Goal: Task Accomplishment & Management: Use online tool/utility

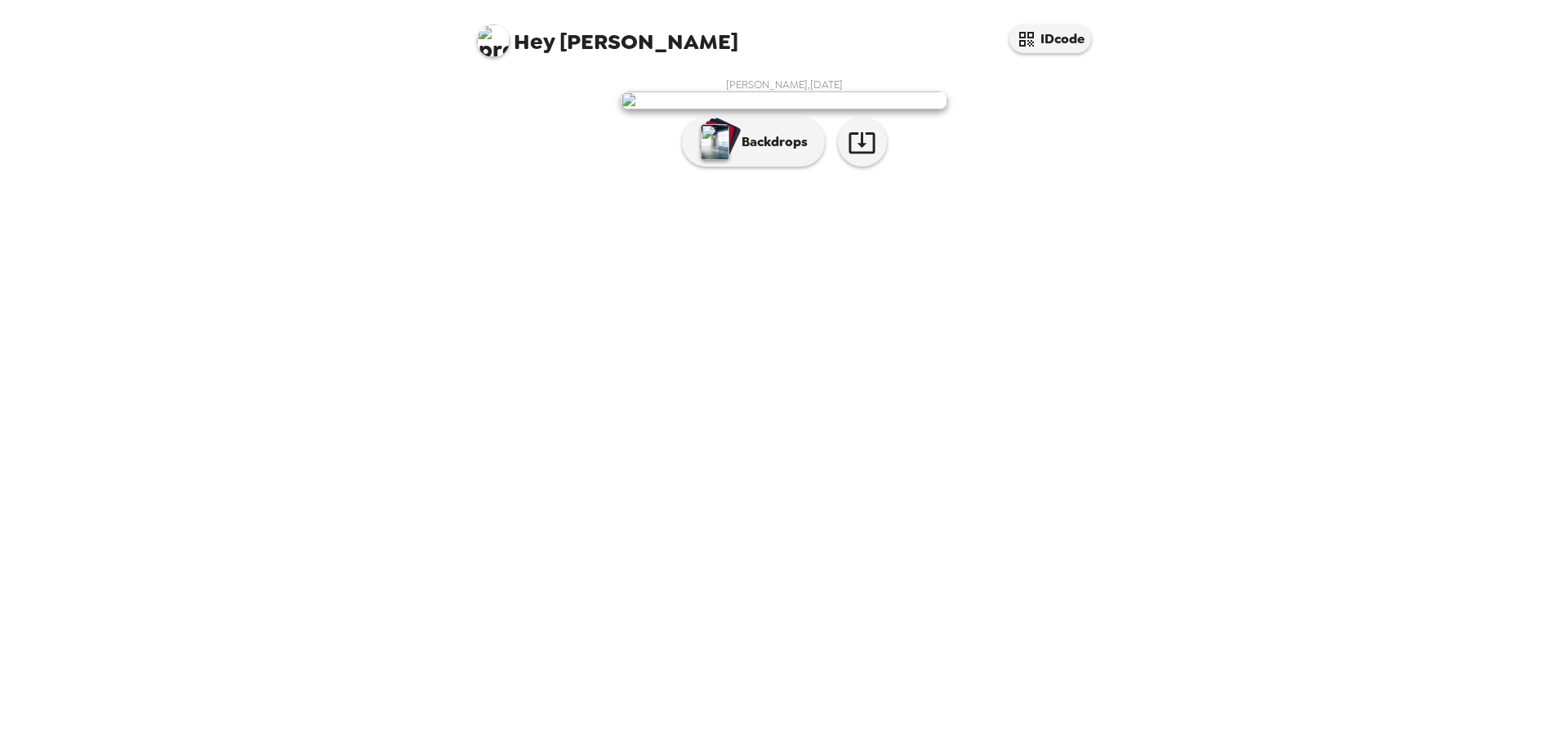
click at [759, 152] on p "Backdrops" at bounding box center [771, 142] width 74 height 20
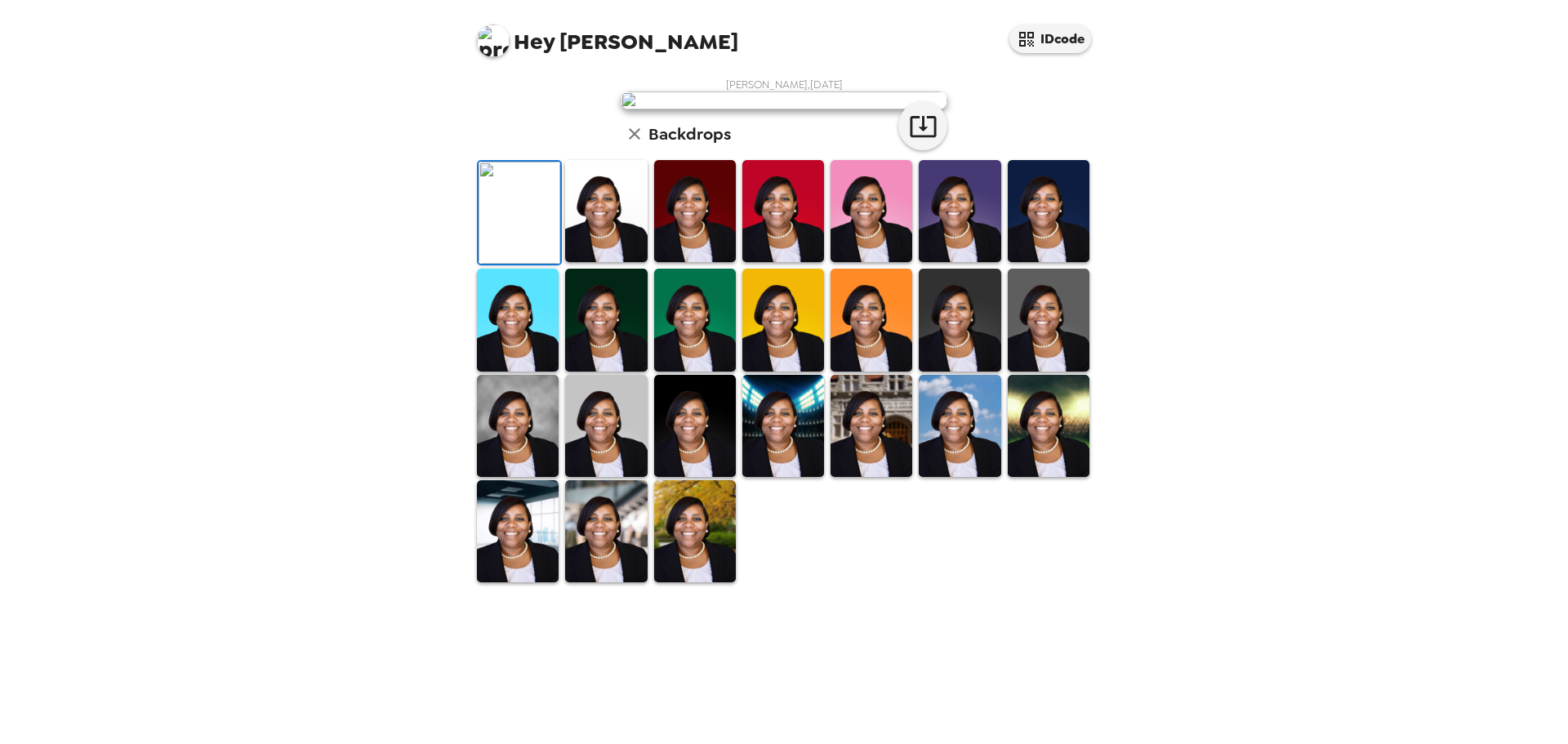
scroll to position [81, 0]
click at [619, 262] on img at bounding box center [606, 211] width 81 height 102
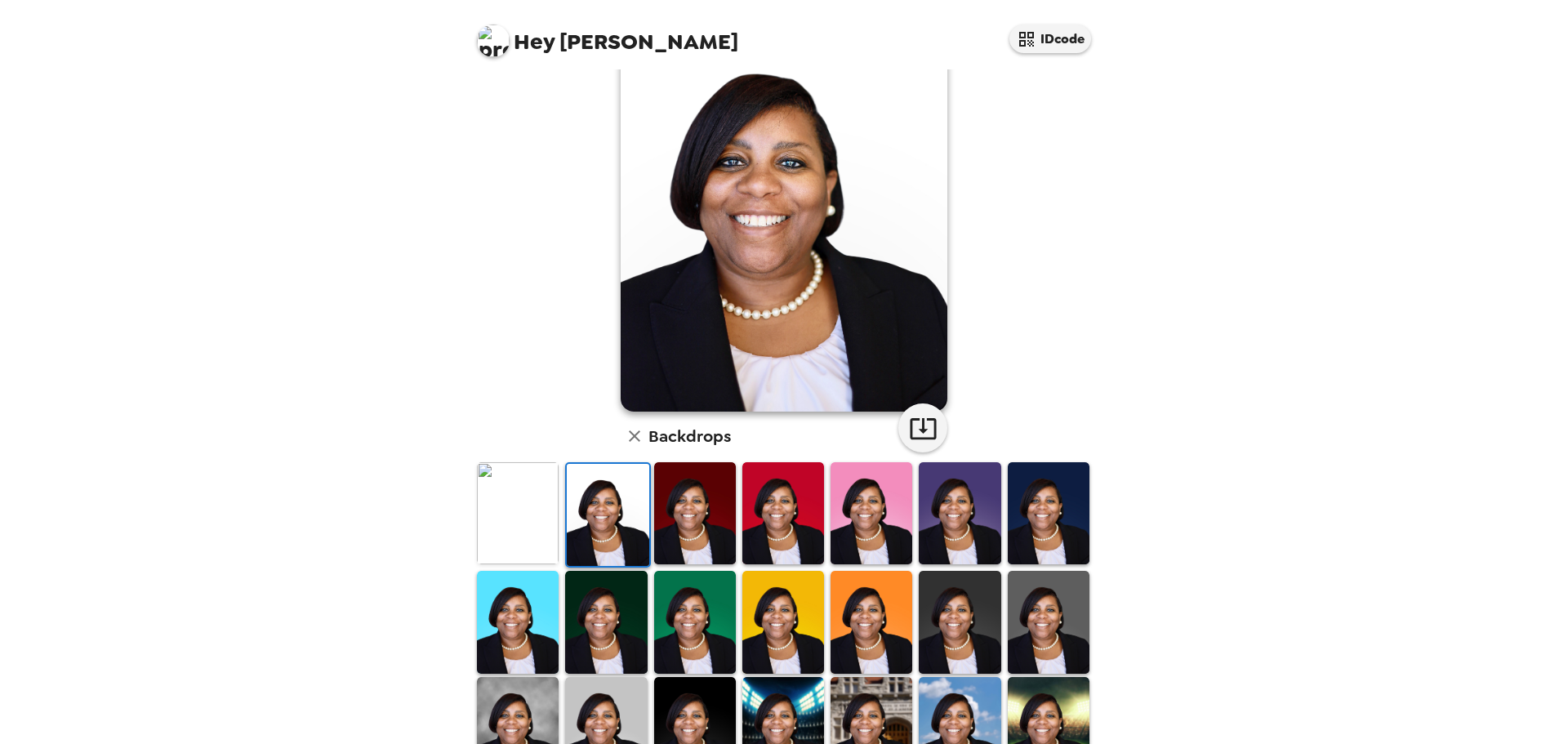
click at [521, 516] on img at bounding box center [518, 514] width 81 height 102
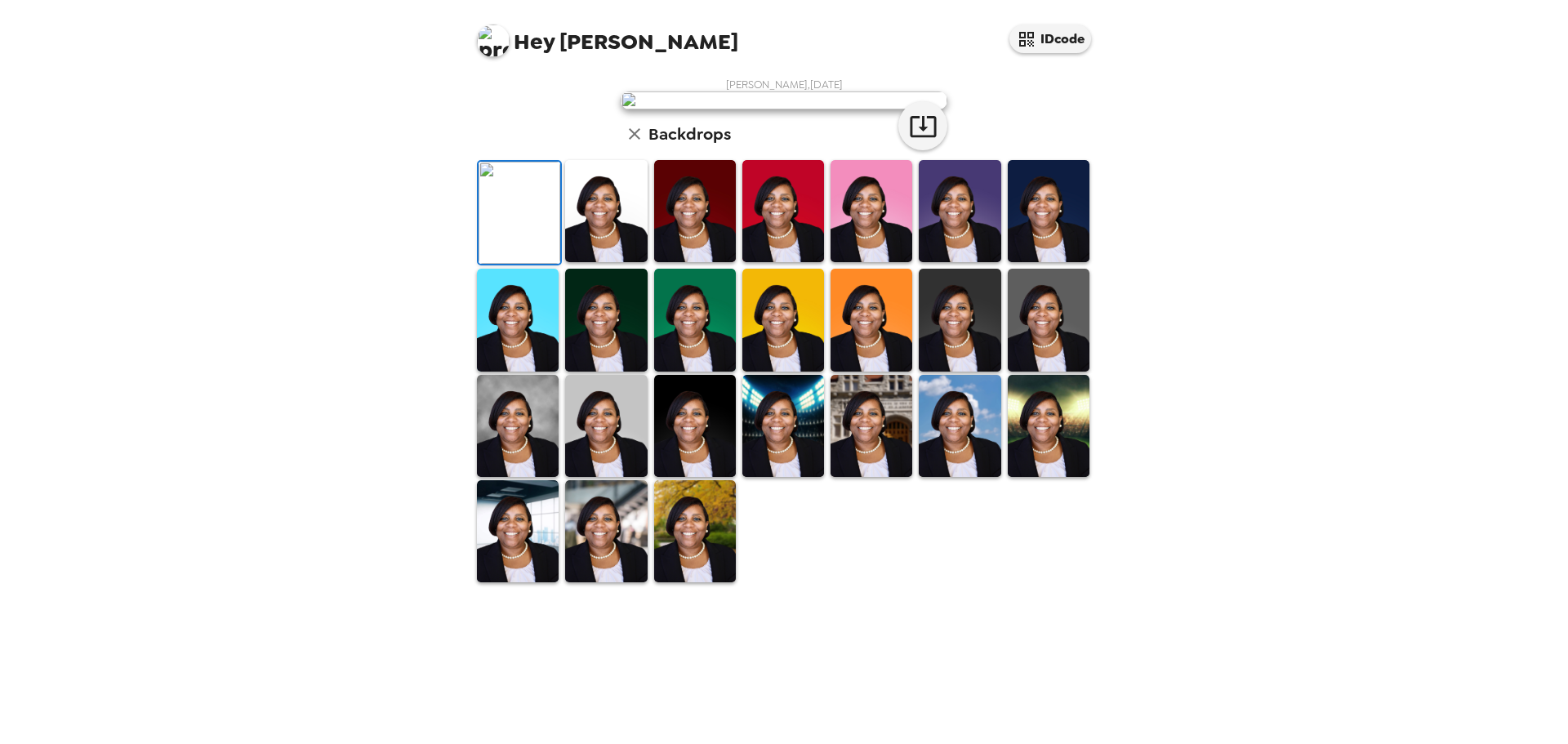
scroll to position [240, 0]
click at [535, 582] on img at bounding box center [518, 532] width 81 height 102
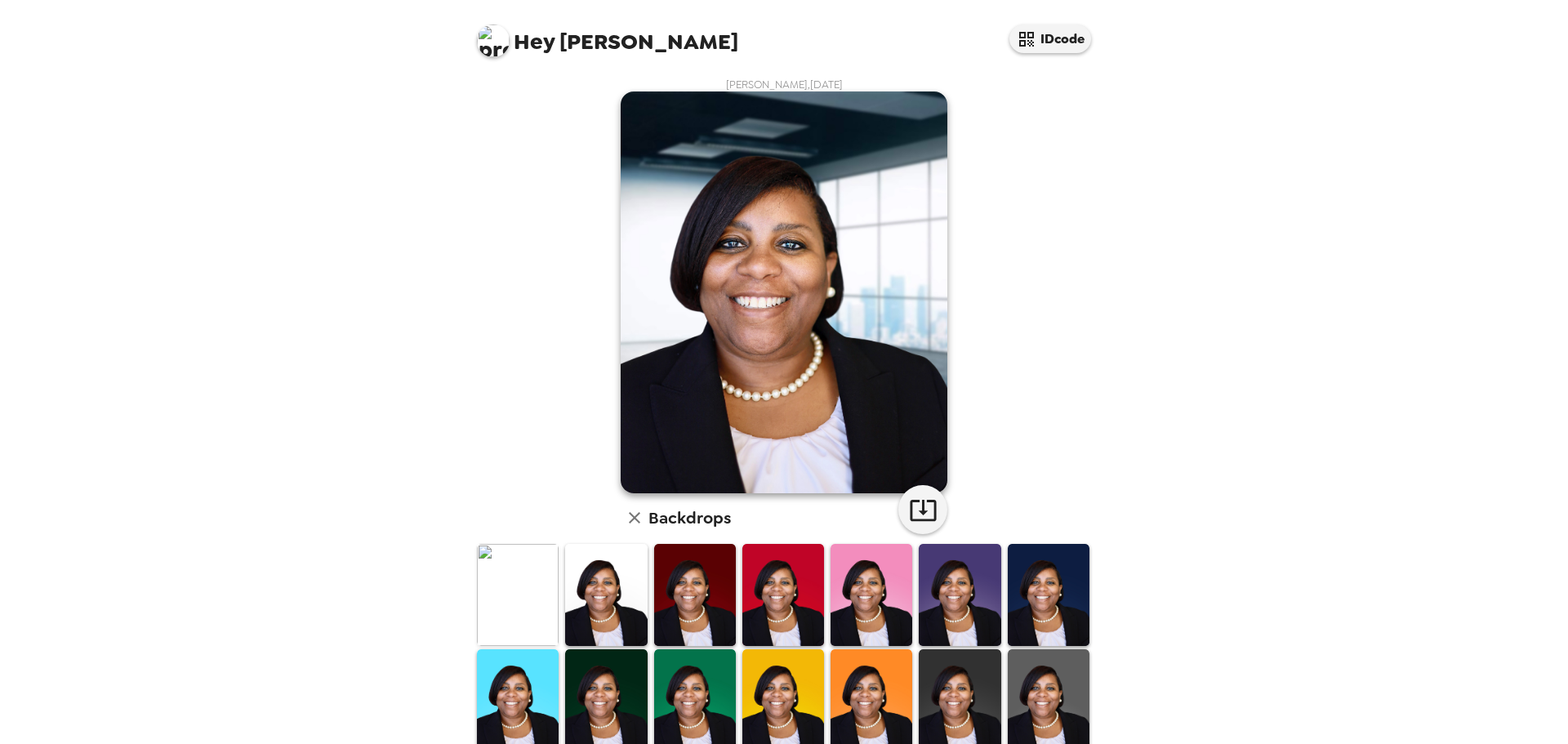
scroll to position [81, 0]
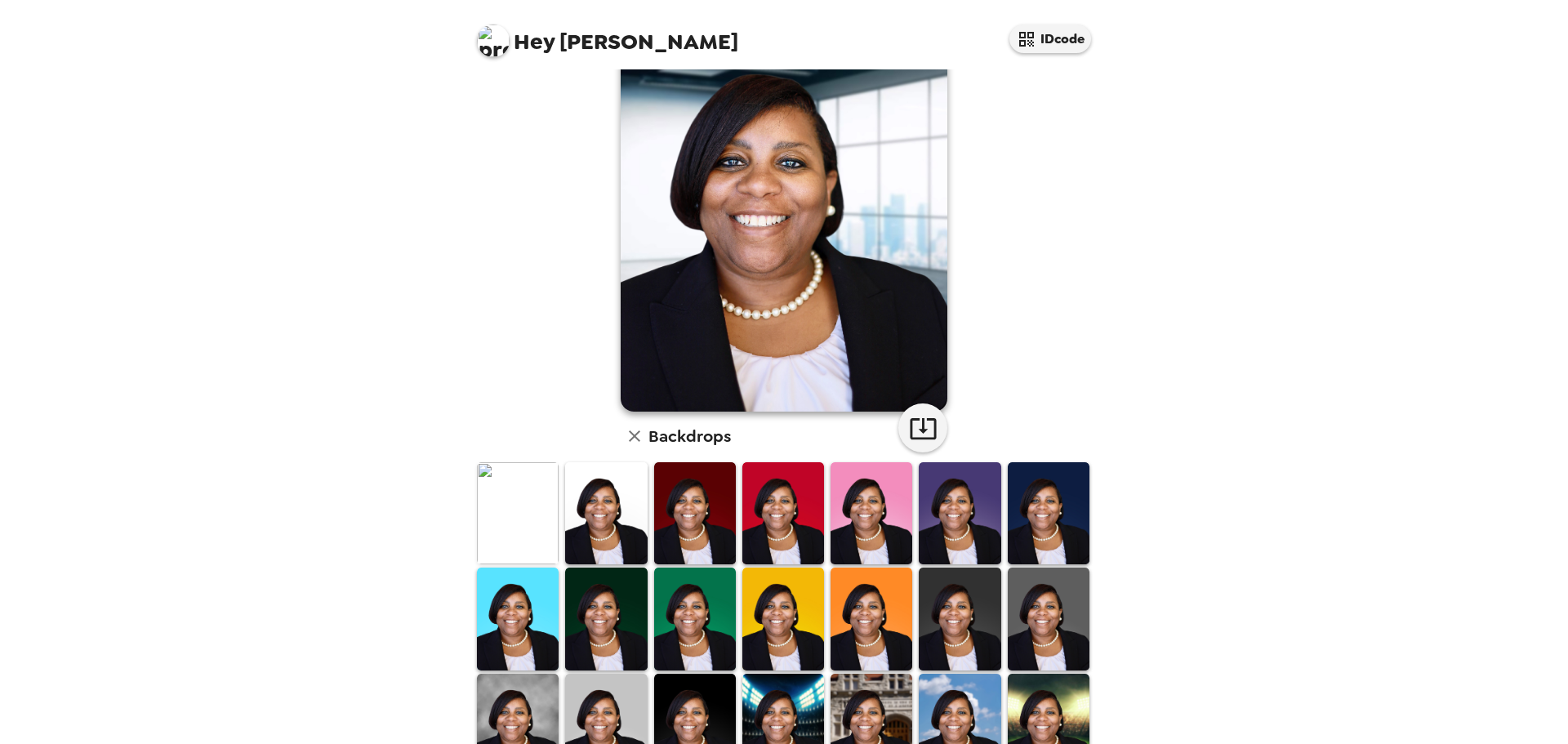
click at [510, 522] on img at bounding box center [518, 514] width 81 height 102
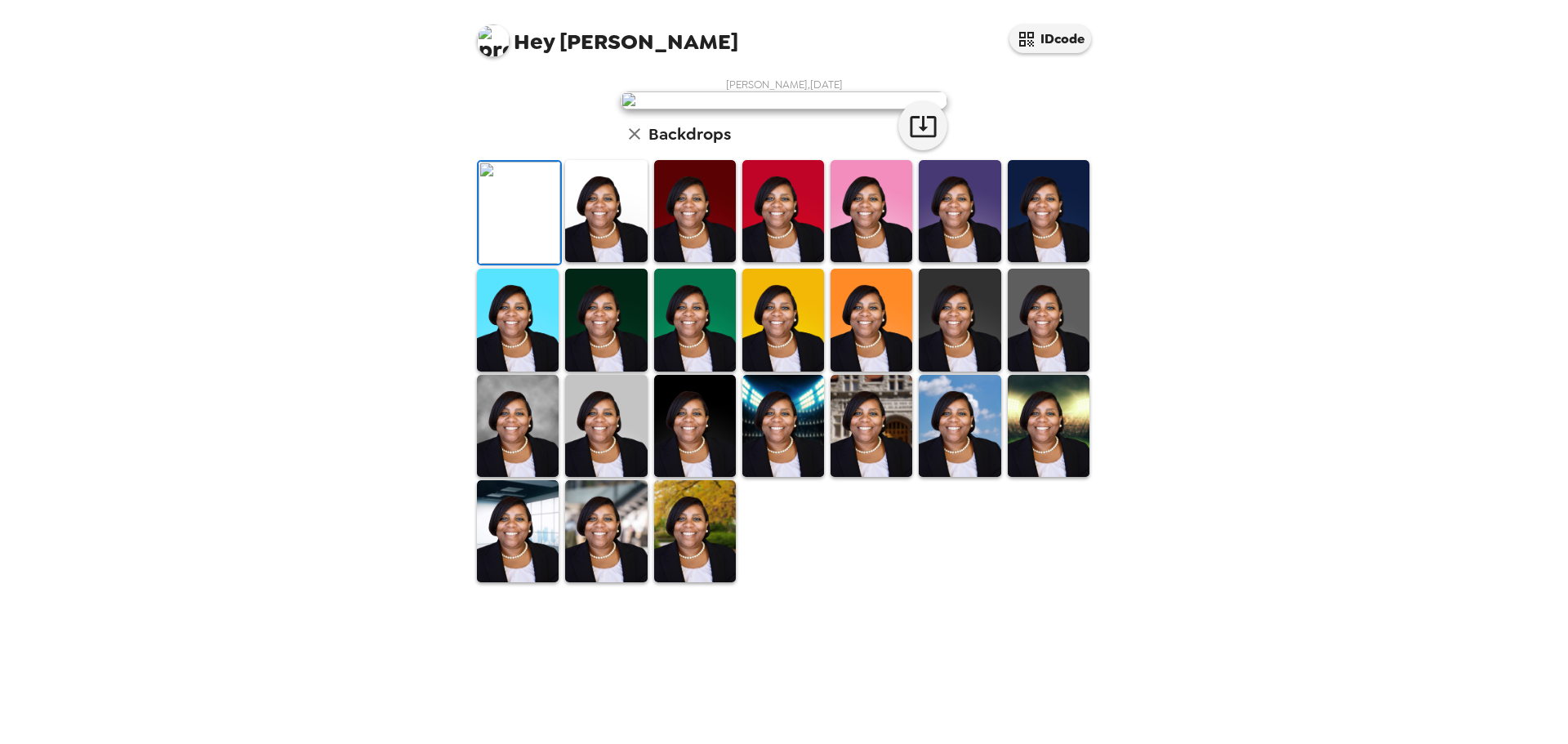
scroll to position [240, 0]
click at [923, 140] on icon "button" at bounding box center [923, 126] width 29 height 29
click at [962, 262] on img at bounding box center [959, 211] width 81 height 102
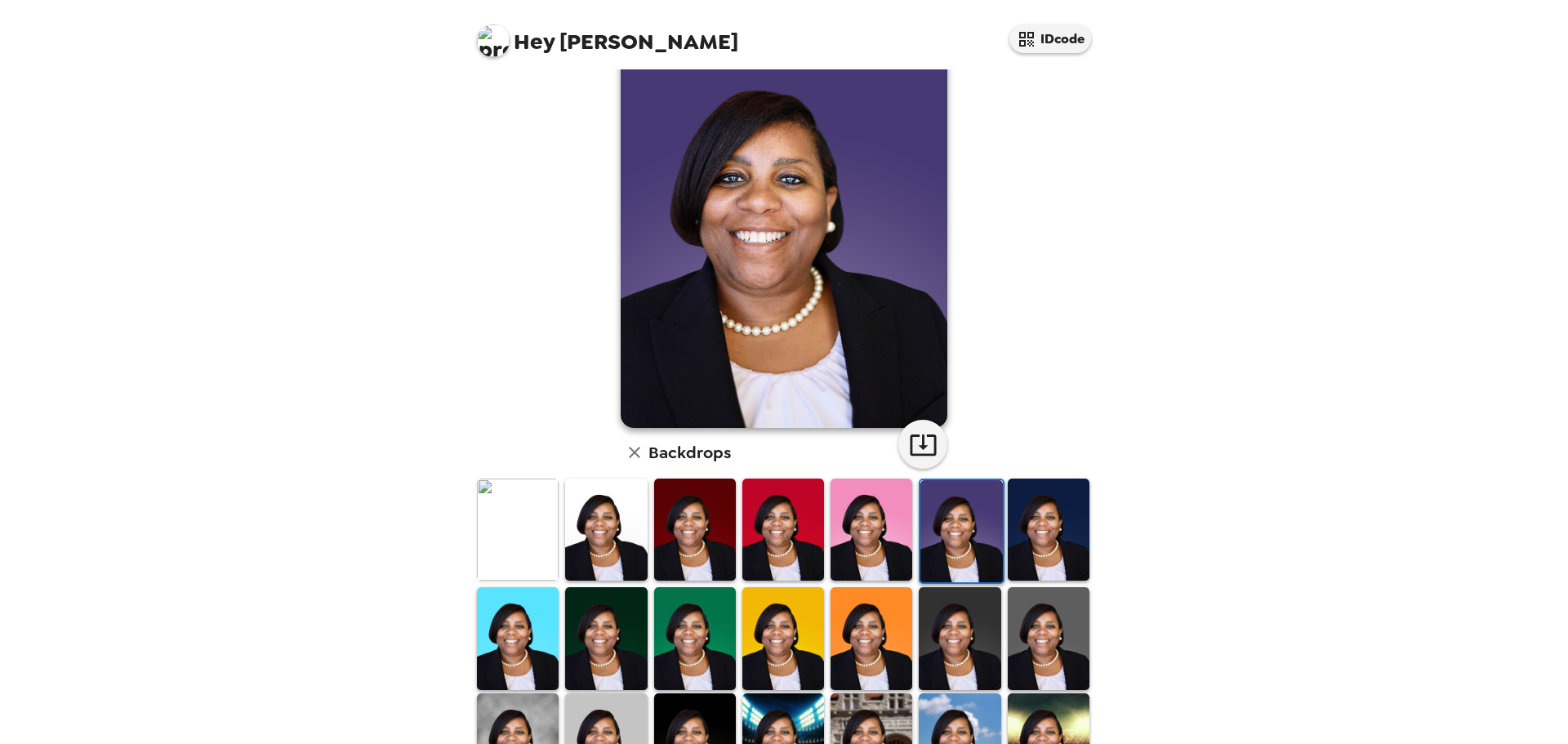
scroll to position [81, 0]
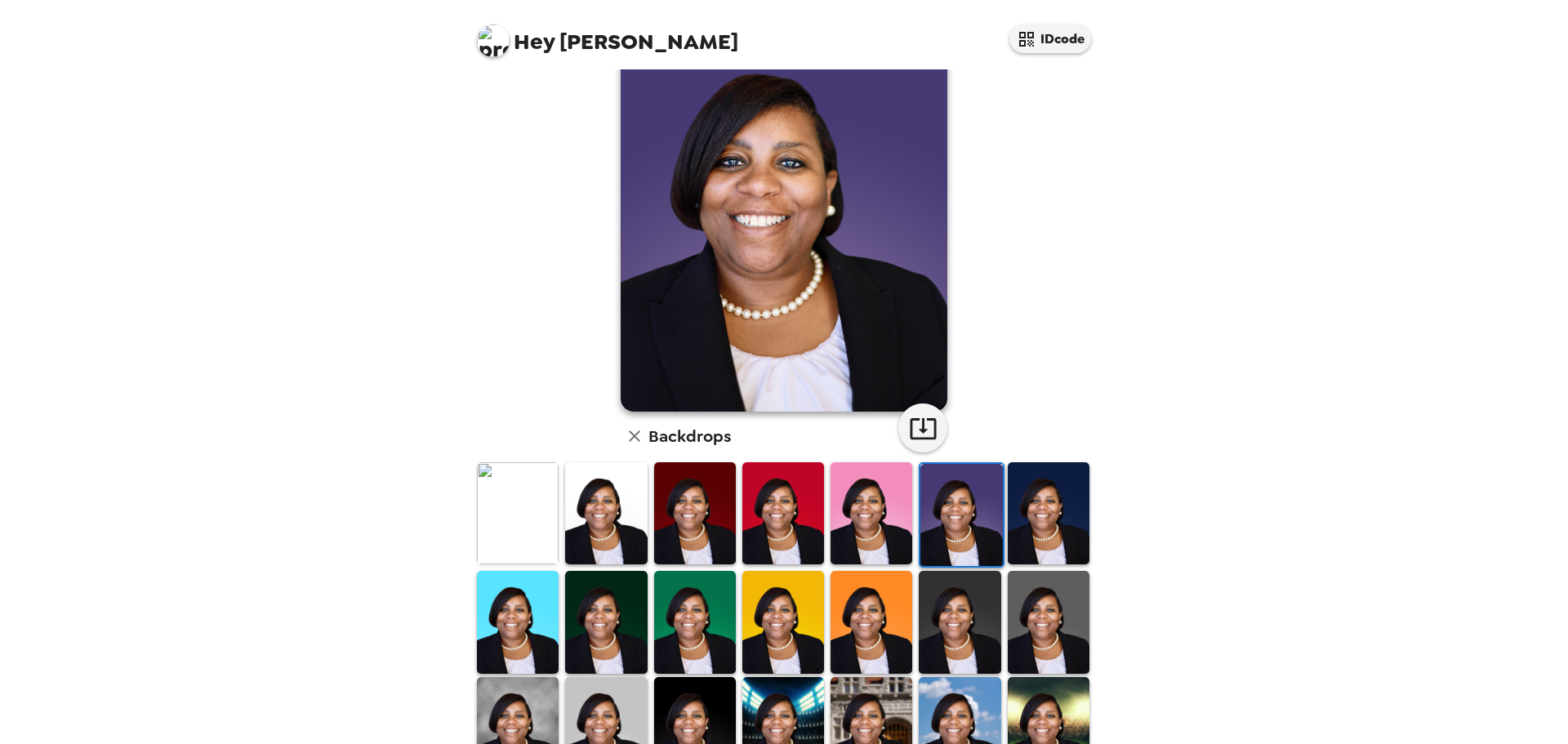
click at [1029, 501] on img at bounding box center [1049, 514] width 81 height 102
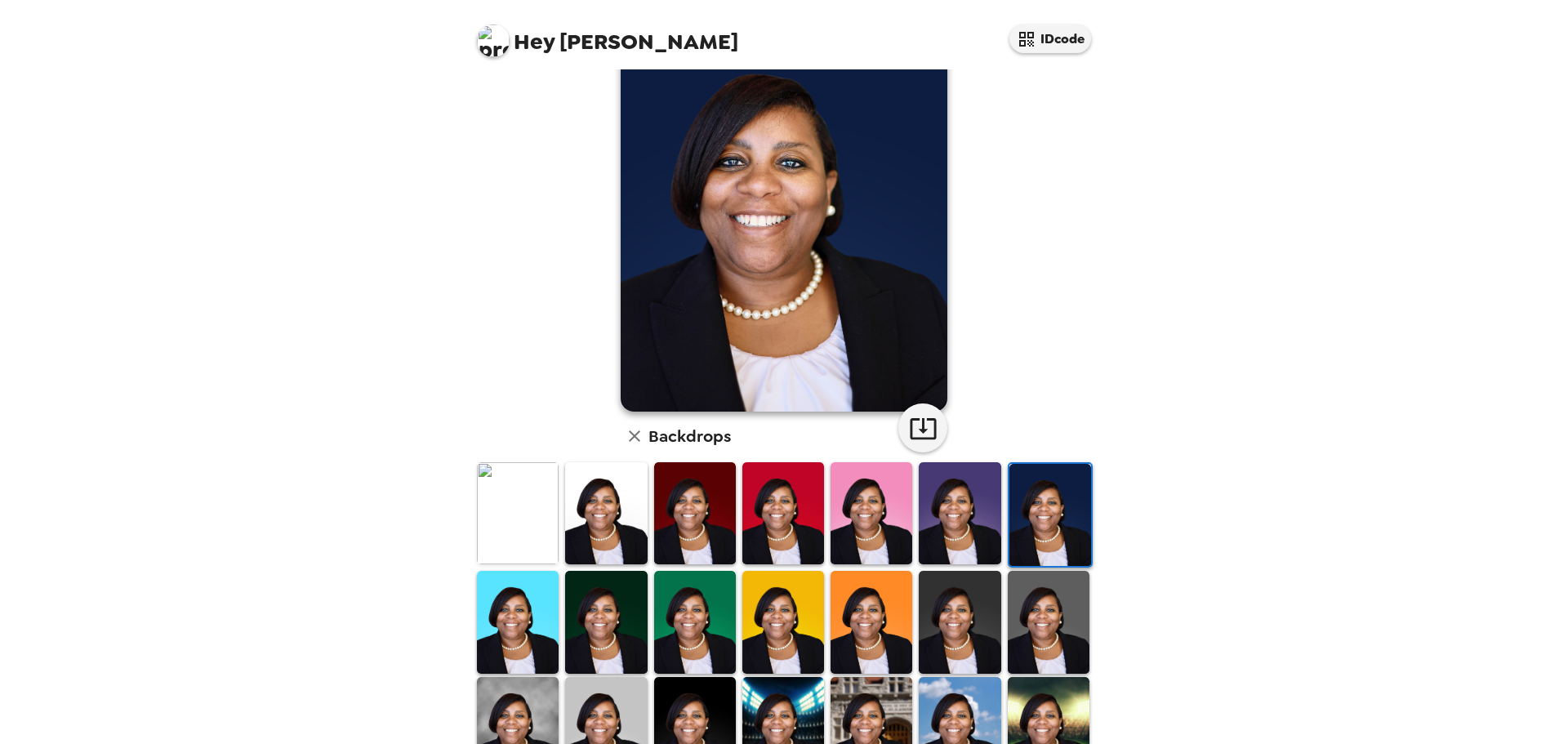
click at [620, 653] on img at bounding box center [606, 622] width 81 height 102
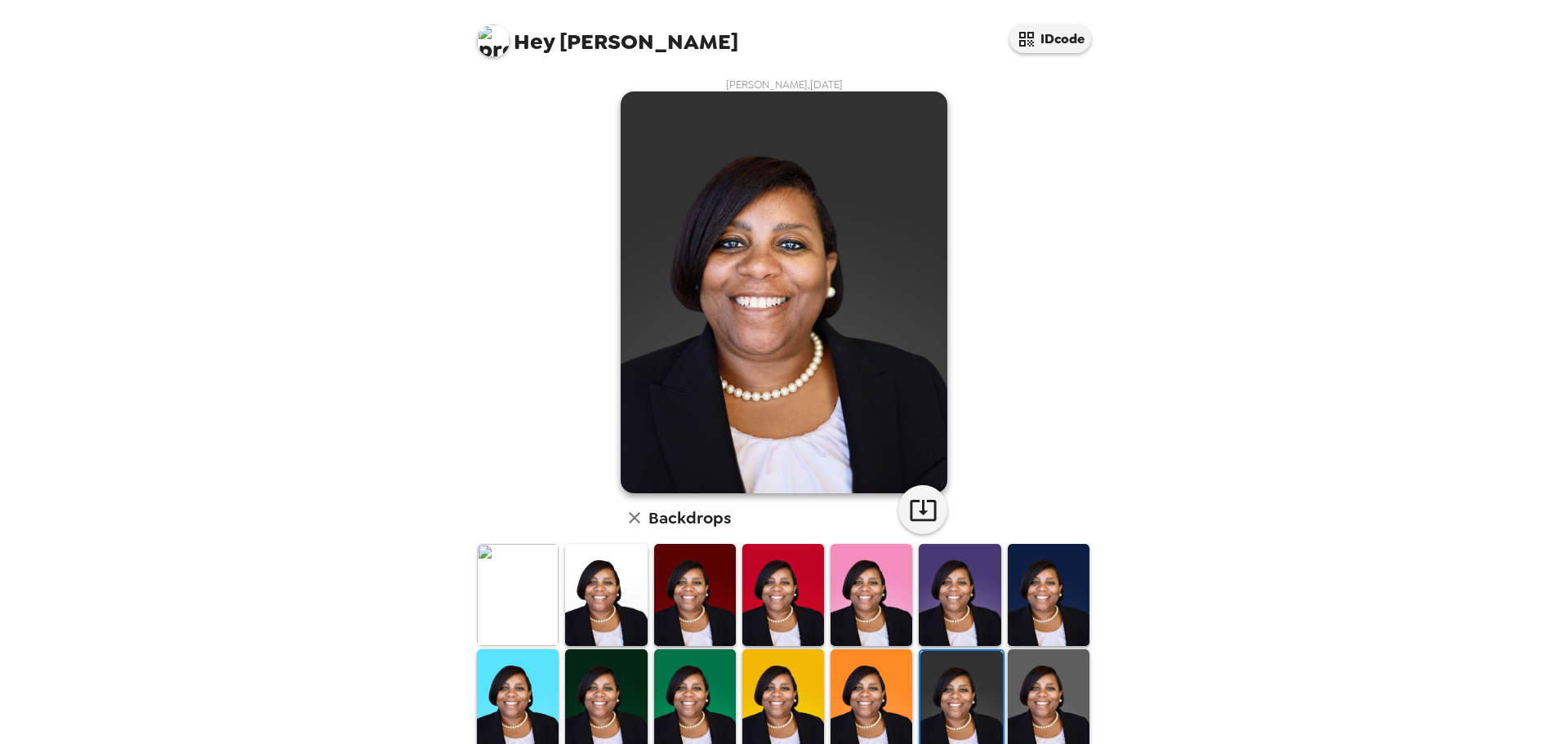
scroll to position [81, 0]
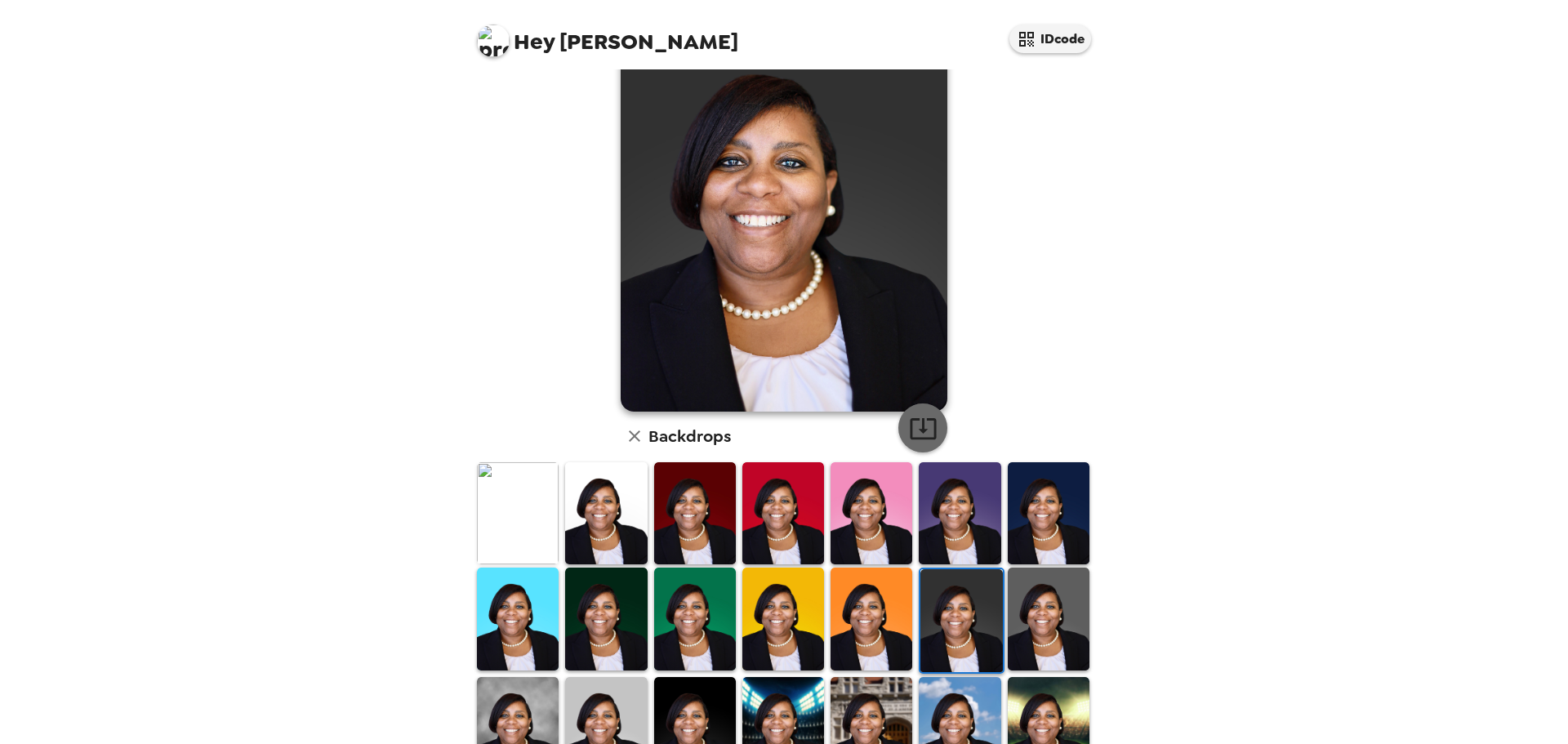
click at [911, 432] on icon "button" at bounding box center [923, 428] width 29 height 29
